Goal: Entertainment & Leisure: Consume media (video, audio)

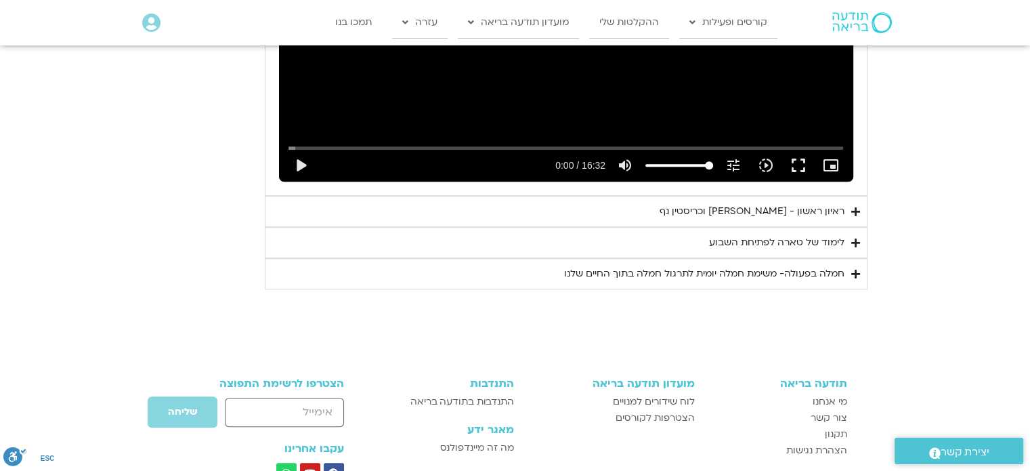
scroll to position [1016, 0]
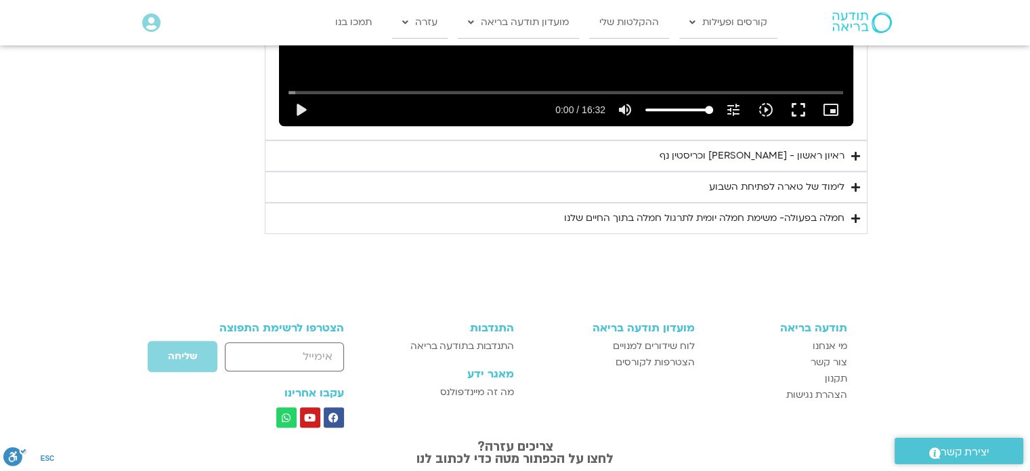
click at [686, 154] on icon "Accordion. Open links with Enter or Space, close with Escape, and navigate with…" at bounding box center [855, 156] width 9 height 10
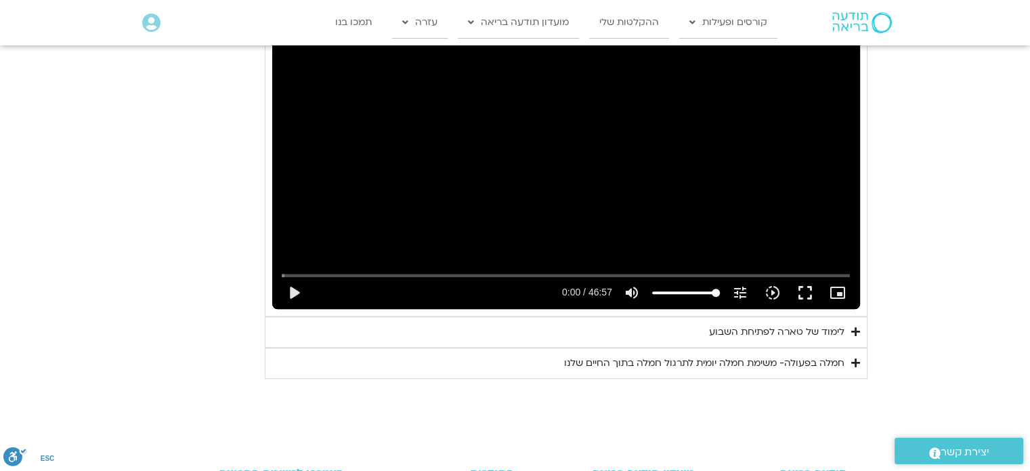
scroll to position [1219, 0]
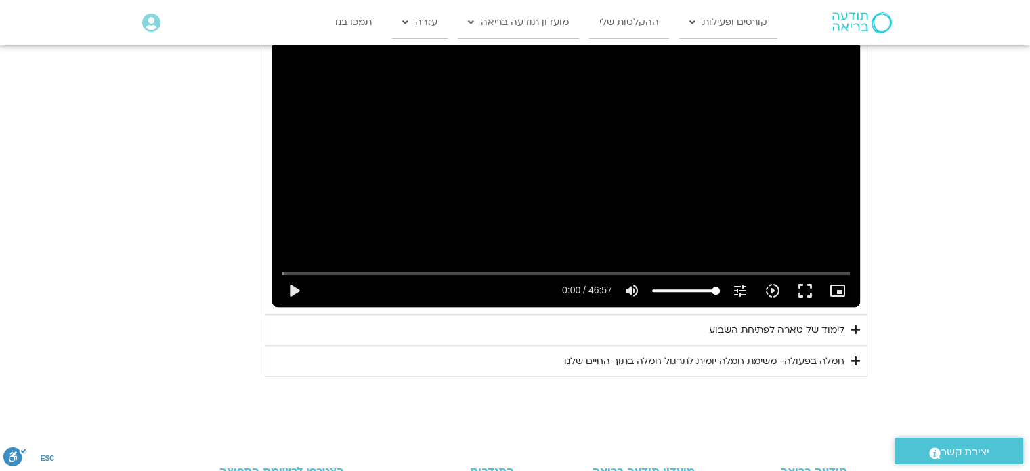
click at [686, 306] on div "לימוד של טארה לפתיחת השבוע" at bounding box center [776, 330] width 135 height 16
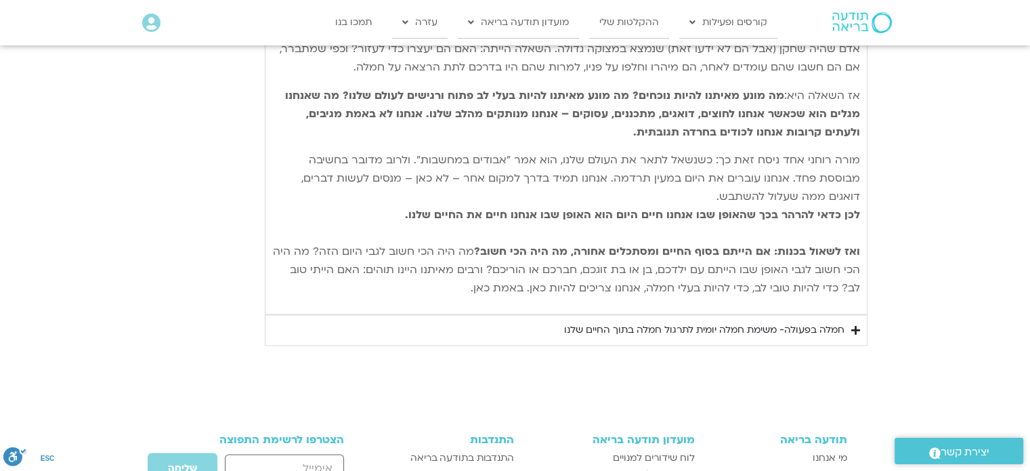
scroll to position [1693, 0]
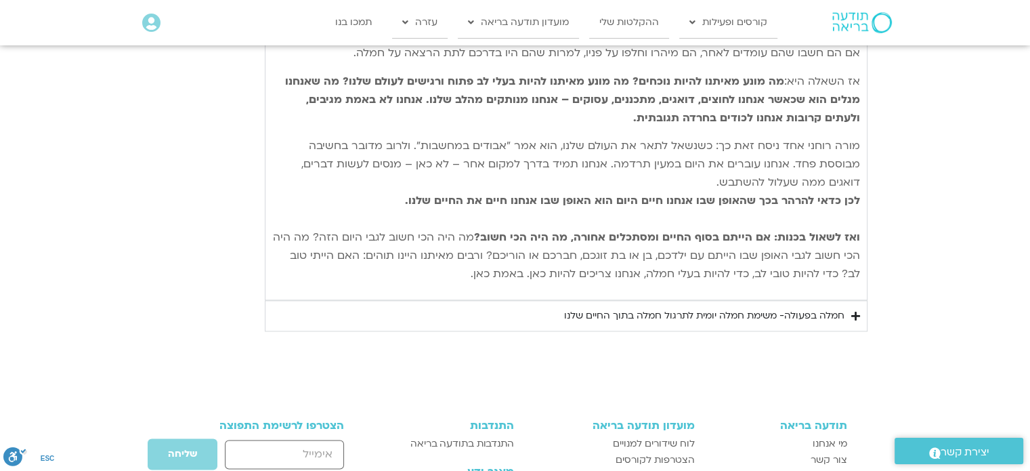
click at [686, 306] on div "חמלה בפעולה- משימת חמלה יומית לתרגול חמלה בתוך החיים שלנו" at bounding box center [704, 315] width 280 height 16
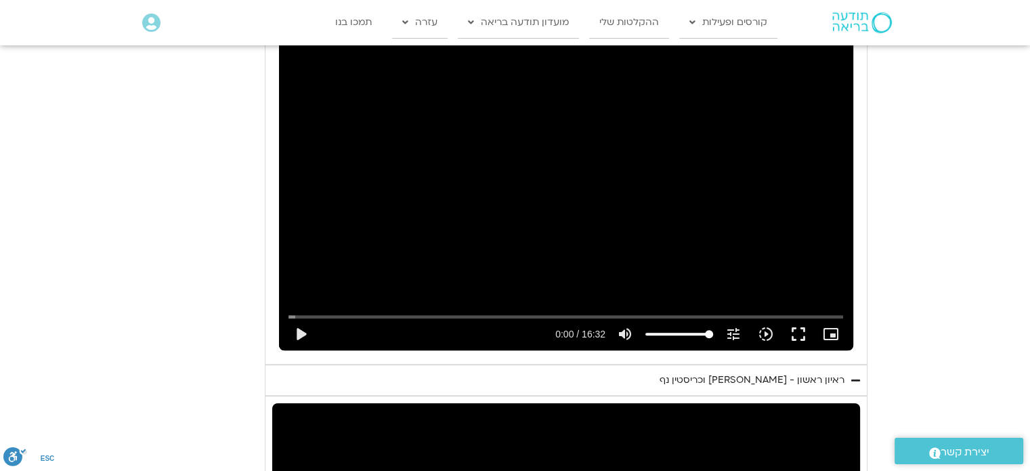
scroll to position [745, 0]
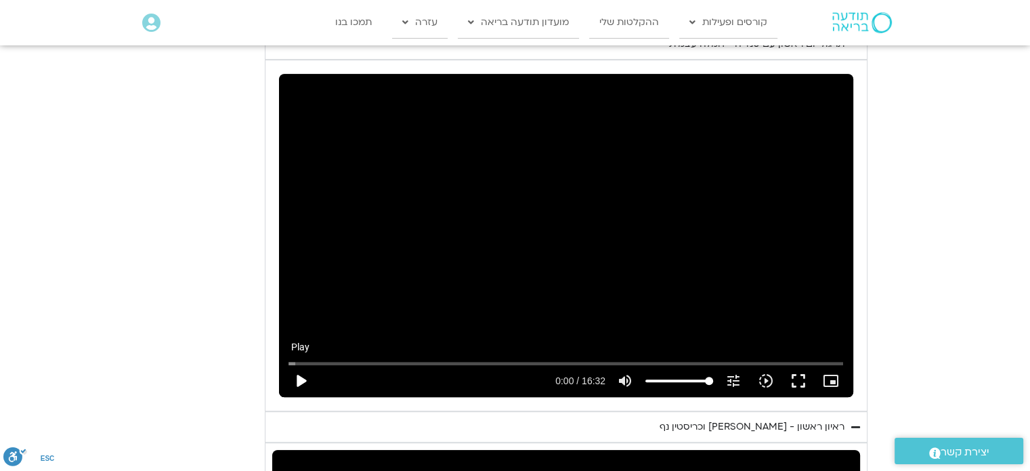
click at [301, 306] on button "play_arrow" at bounding box center [300, 380] width 33 height 33
click at [686, 306] on button "fullscreen" at bounding box center [798, 380] width 33 height 33
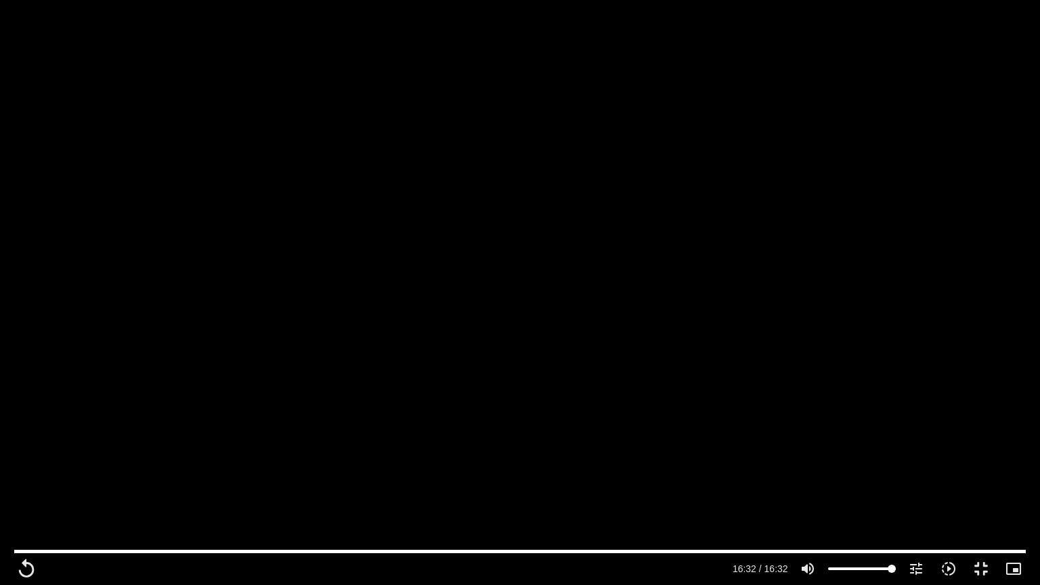
drag, startPoint x: 827, startPoint y: 349, endPoint x: 840, endPoint y: 345, distance: 13.5
click at [686, 306] on div "Skip Ad 1:19 replay 16:32 / 16:32 volume_up Mute tune Resolution Auto 240p slow…" at bounding box center [520, 292] width 1040 height 585
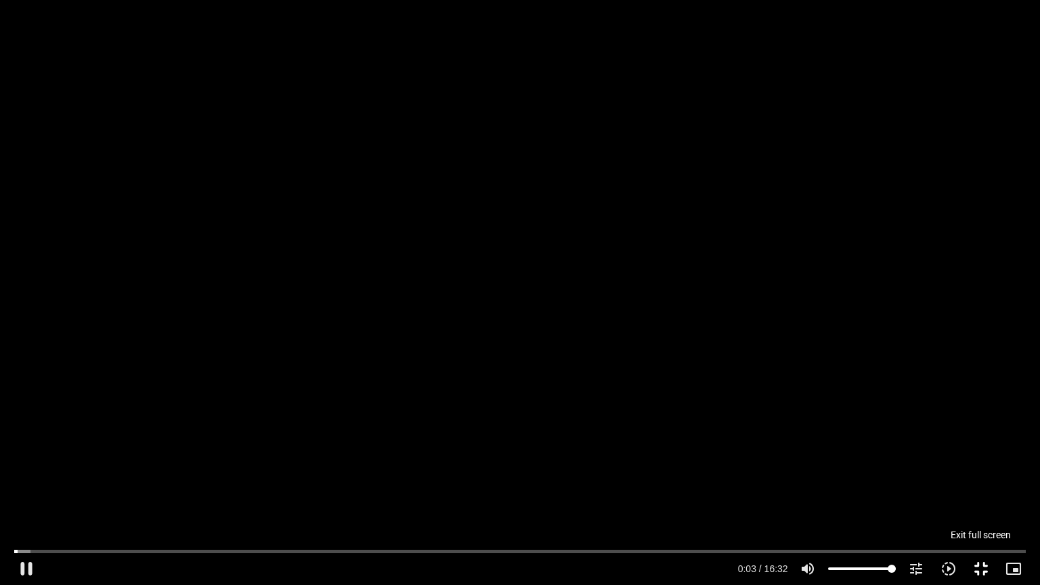
click at [686, 306] on button "fullscreen_exit" at bounding box center [981, 569] width 33 height 33
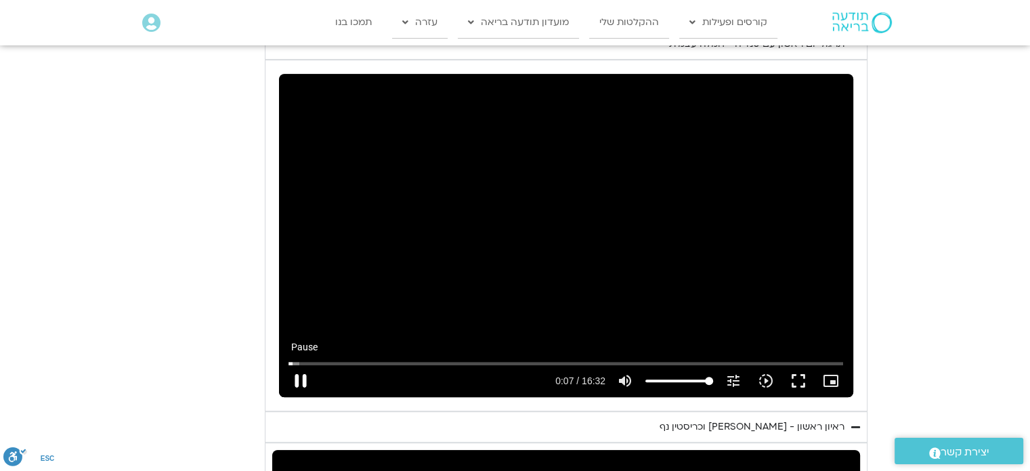
click at [309, 306] on button "pause" at bounding box center [300, 380] width 33 height 33
type input "7.863208"
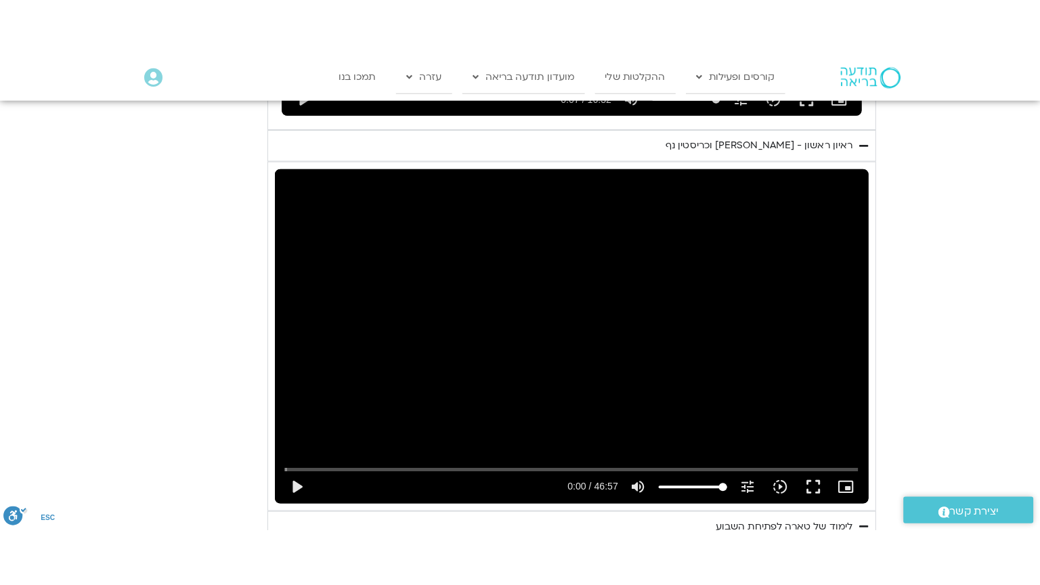
scroll to position [1083, 0]
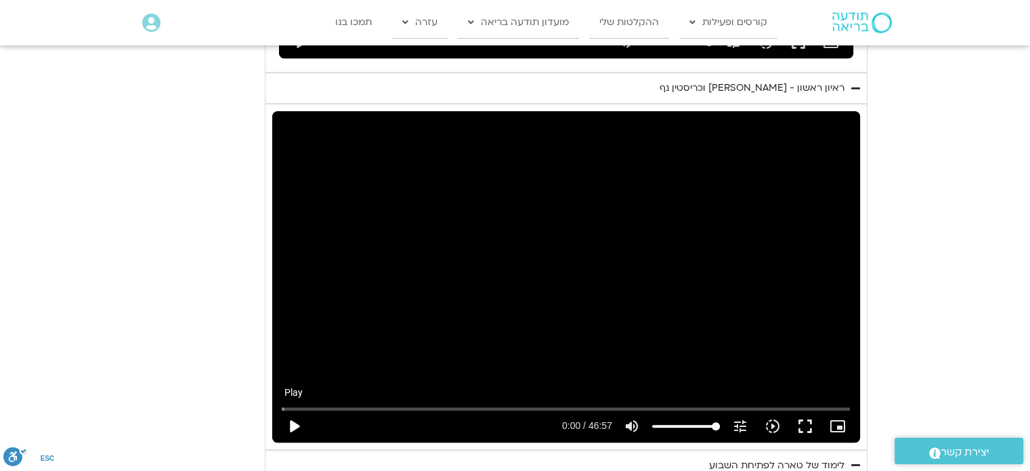
click at [283, 306] on button "play_arrow" at bounding box center [294, 426] width 33 height 33
click at [686, 306] on button "fullscreen" at bounding box center [805, 426] width 33 height 33
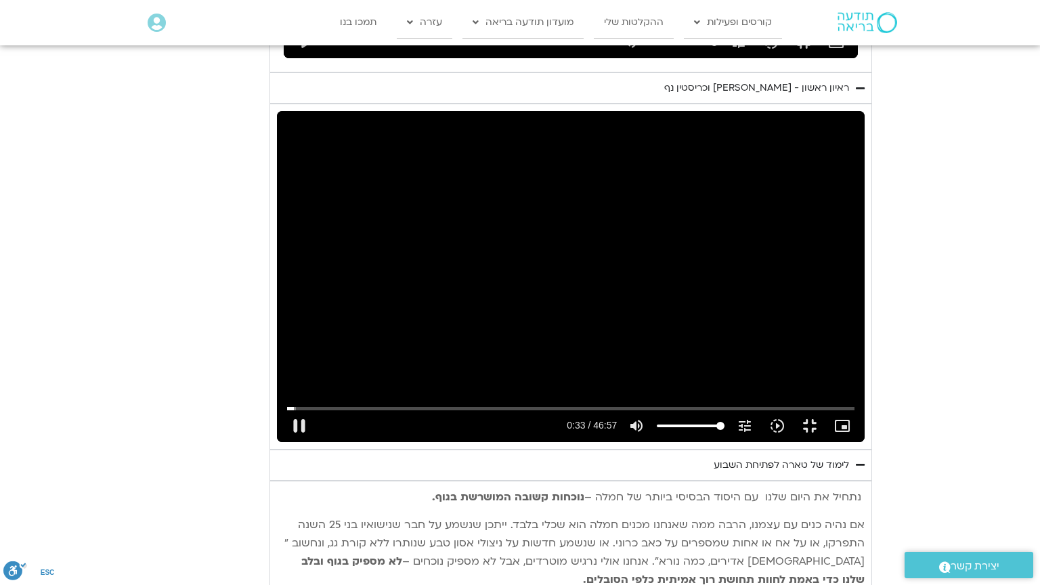
type input "33.208391"
